Goal: Task Accomplishment & Management: Manage account settings

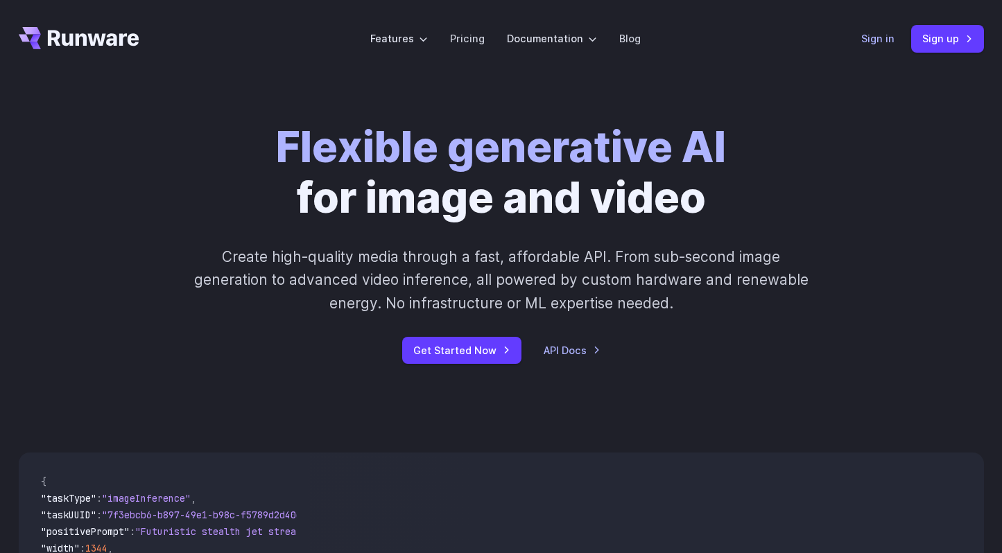
click at [886, 41] on link "Sign in" at bounding box center [877, 39] width 33 height 16
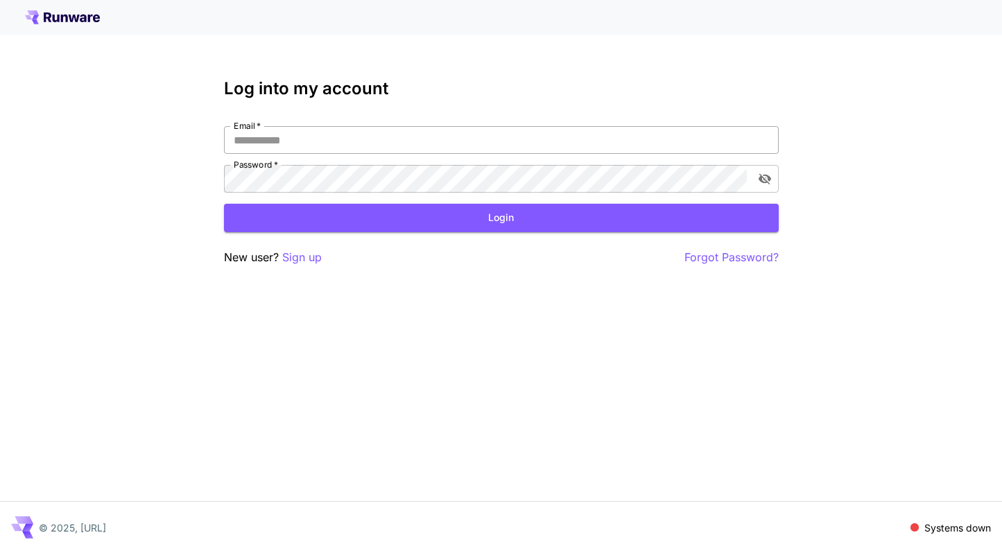
click at [643, 138] on input "Email   *" at bounding box center [501, 140] width 555 height 28
type input "**********"
click button "Login" at bounding box center [501, 218] width 555 height 28
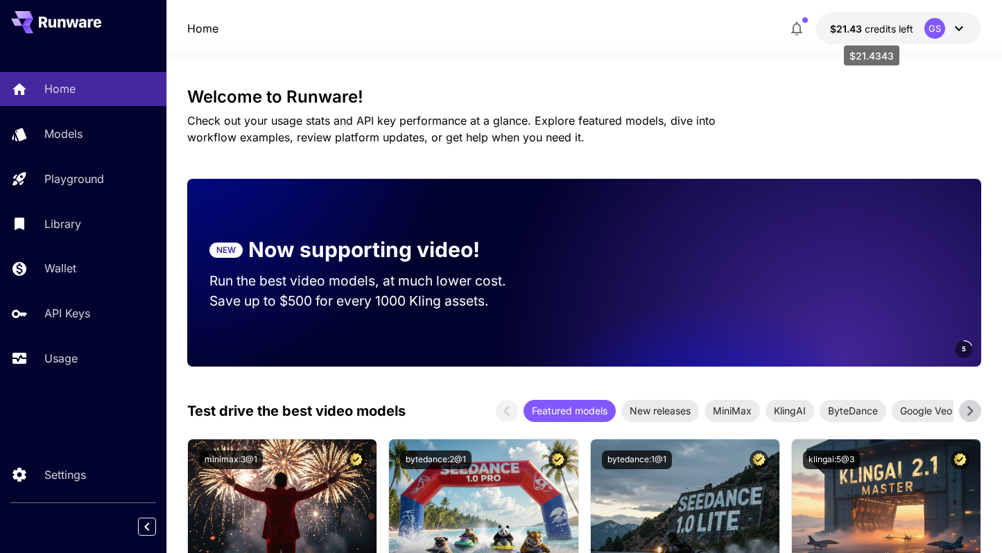
click at [841, 24] on span "$21.43" at bounding box center [847, 29] width 35 height 12
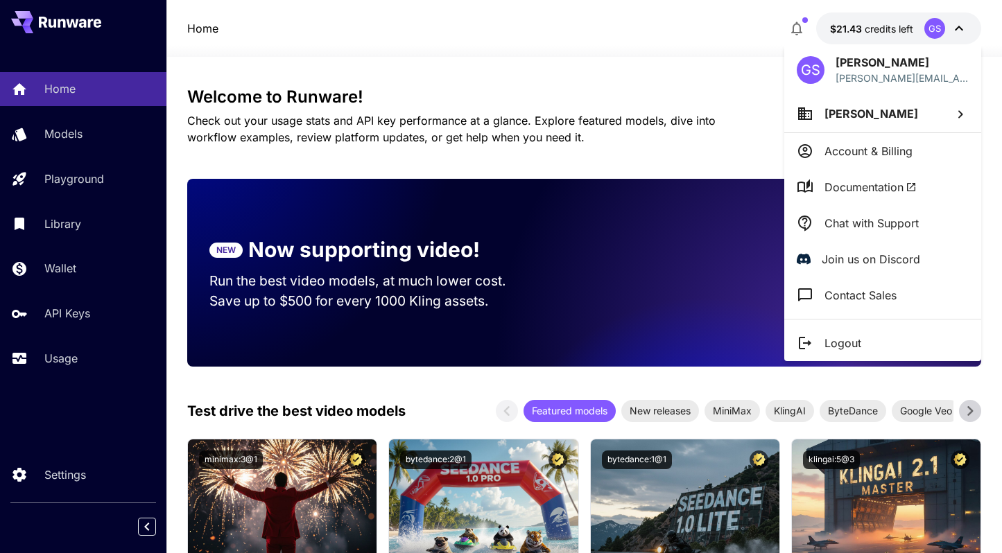
click at [840, 116] on span "Greg Saul" at bounding box center [871, 114] width 94 height 14
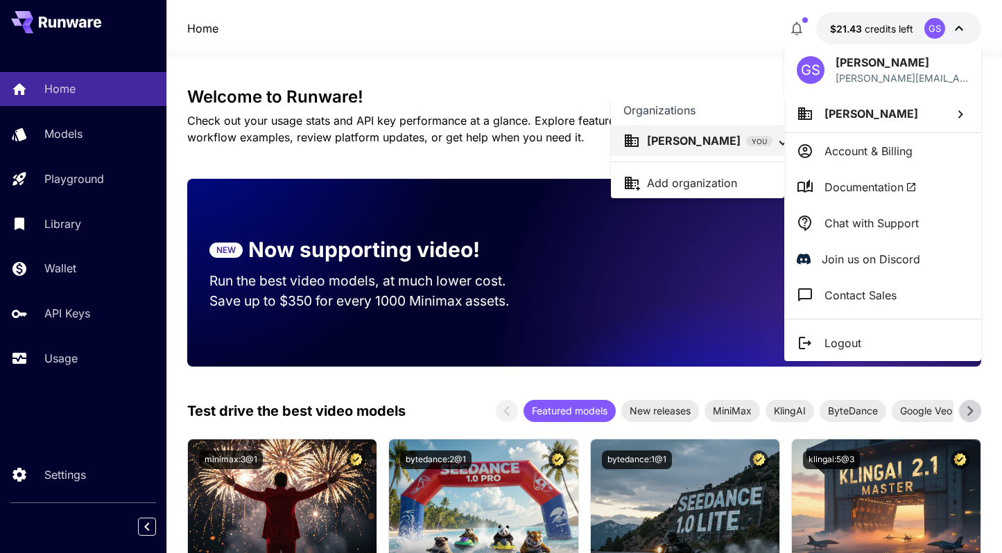
click at [869, 125] on div at bounding box center [501, 276] width 1002 height 553
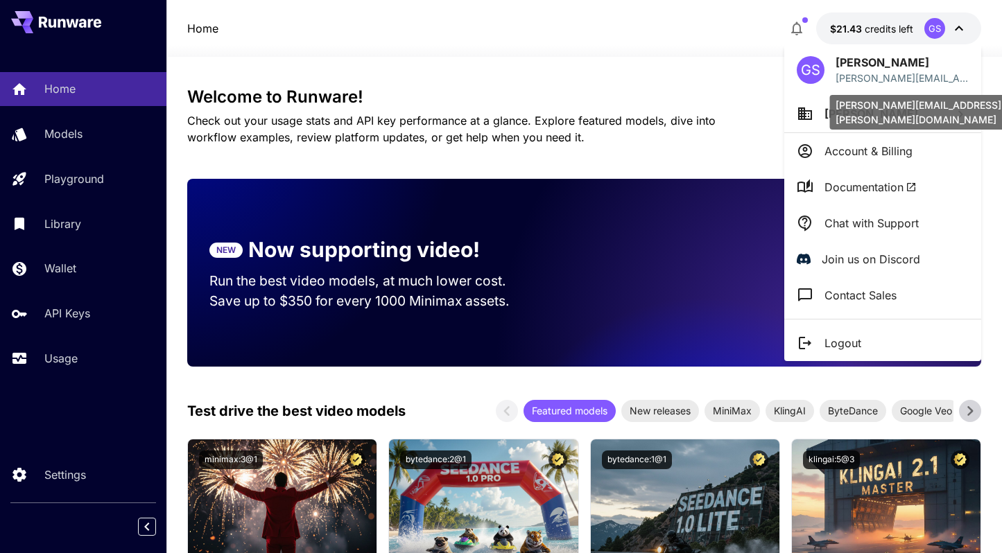
click at [876, 75] on p "greg@botto.co" at bounding box center [901, 78] width 133 height 15
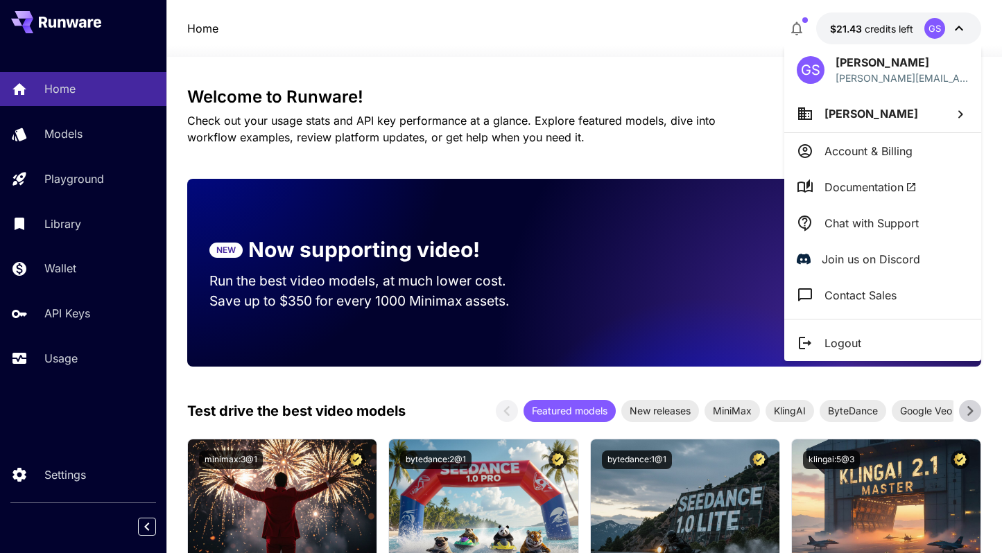
click at [98, 317] on div at bounding box center [501, 276] width 1002 height 553
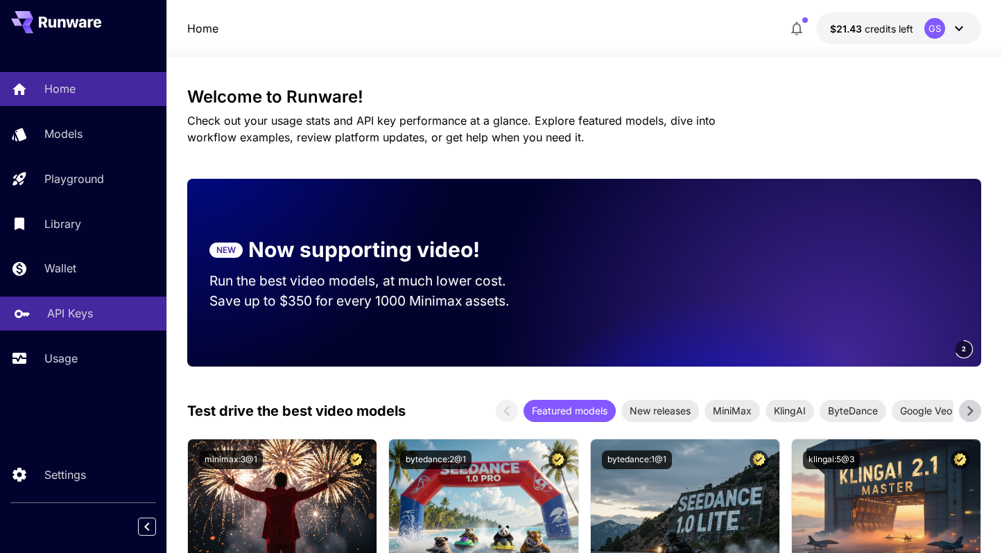
click at [70, 315] on p "API Keys" at bounding box center [70, 313] width 46 height 17
